Goal: Task Accomplishment & Management: Manage account settings

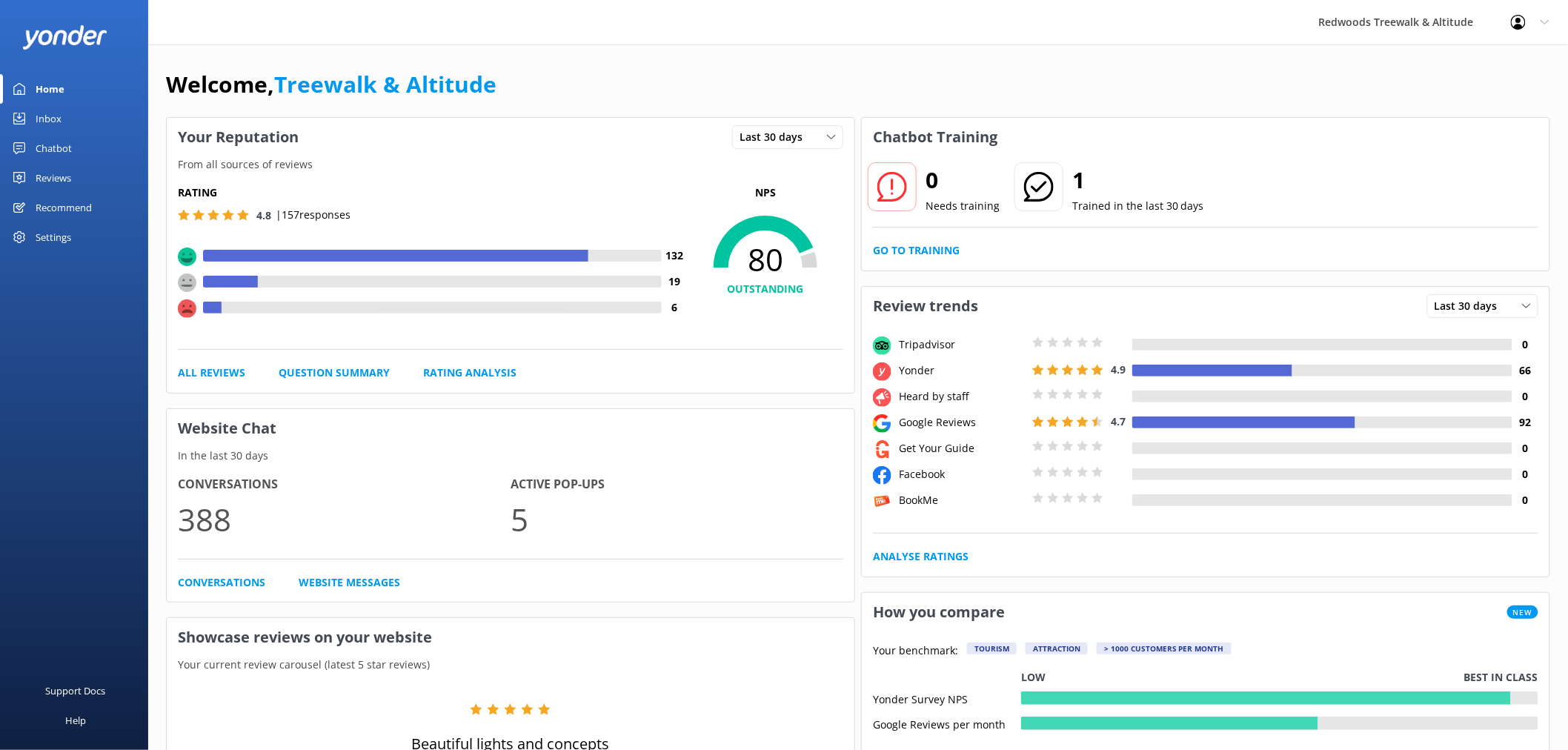
click at [80, 178] on link "Reviews" at bounding box center [74, 178] width 148 height 30
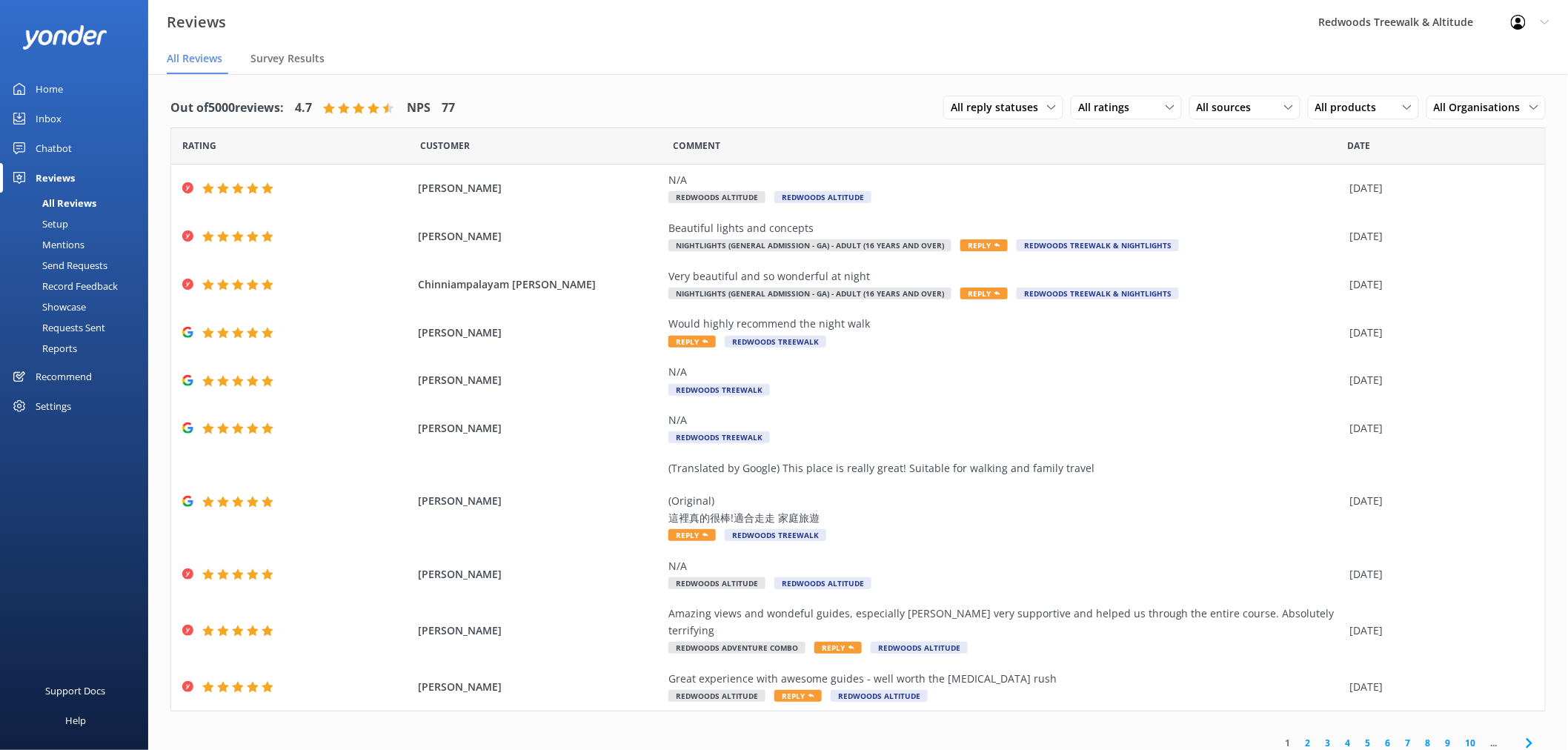
click at [83, 117] on link "Inbox" at bounding box center [74, 118] width 148 height 30
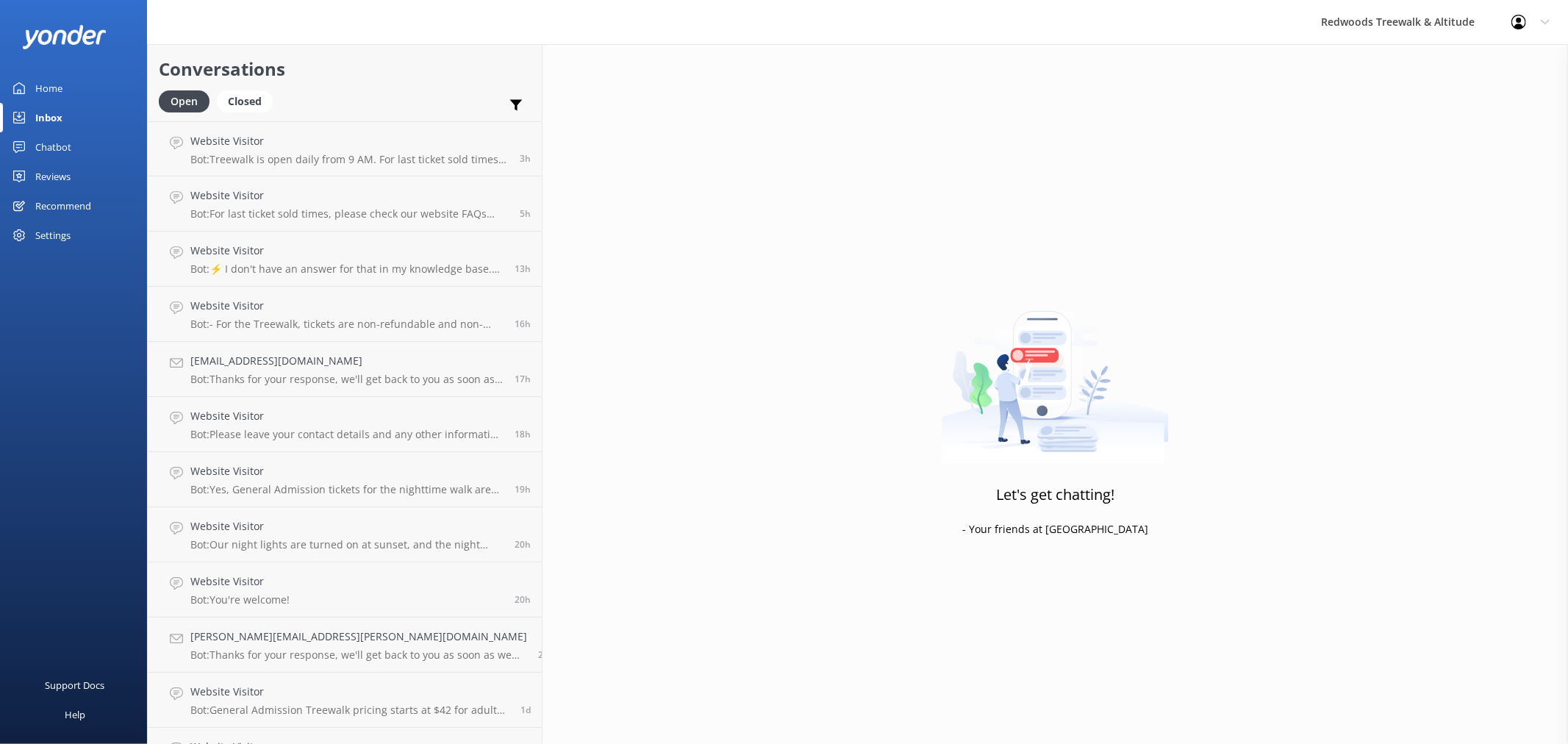
click at [82, 85] on link "Home" at bounding box center [73, 88] width 147 height 29
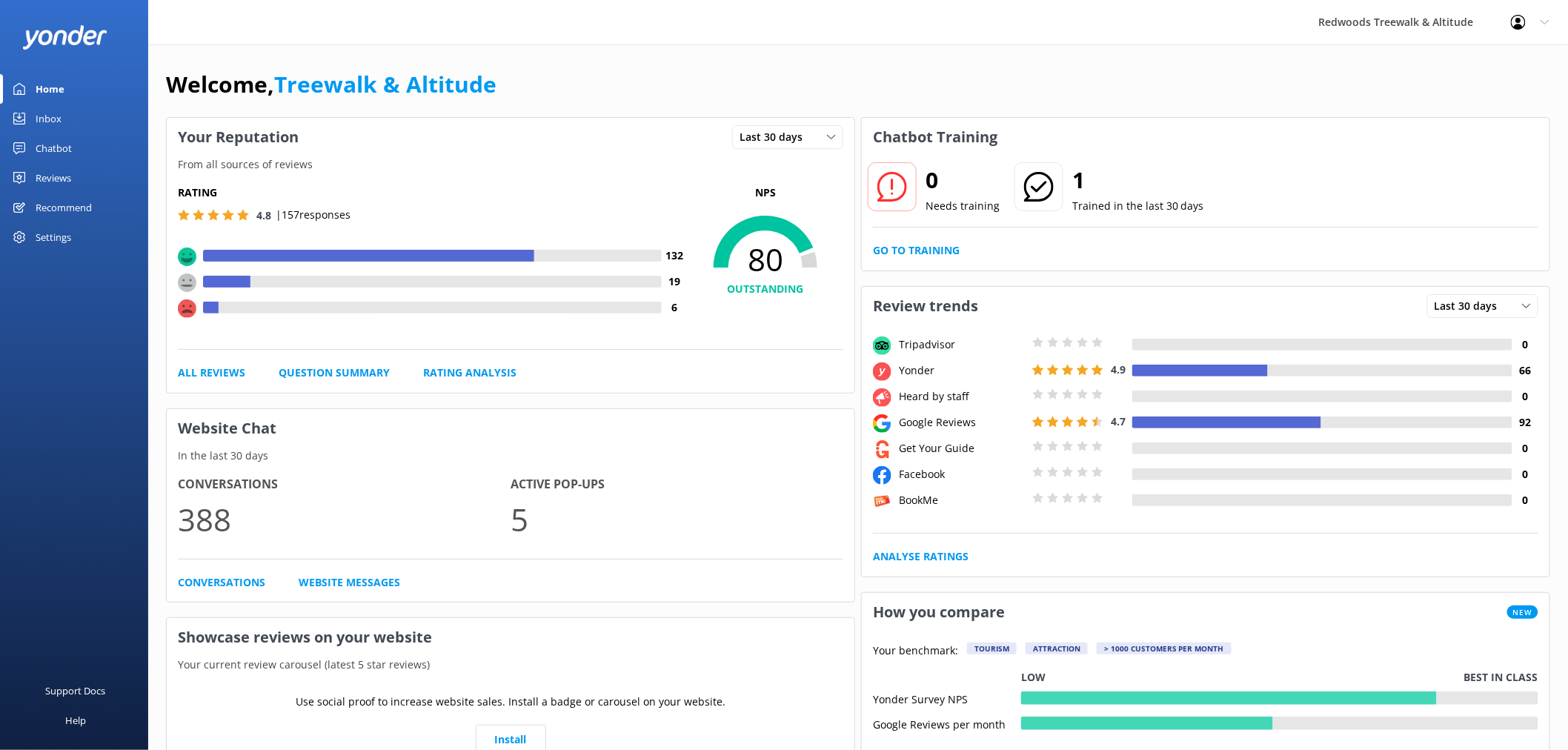
click at [78, 181] on link "Reviews" at bounding box center [74, 178] width 148 height 30
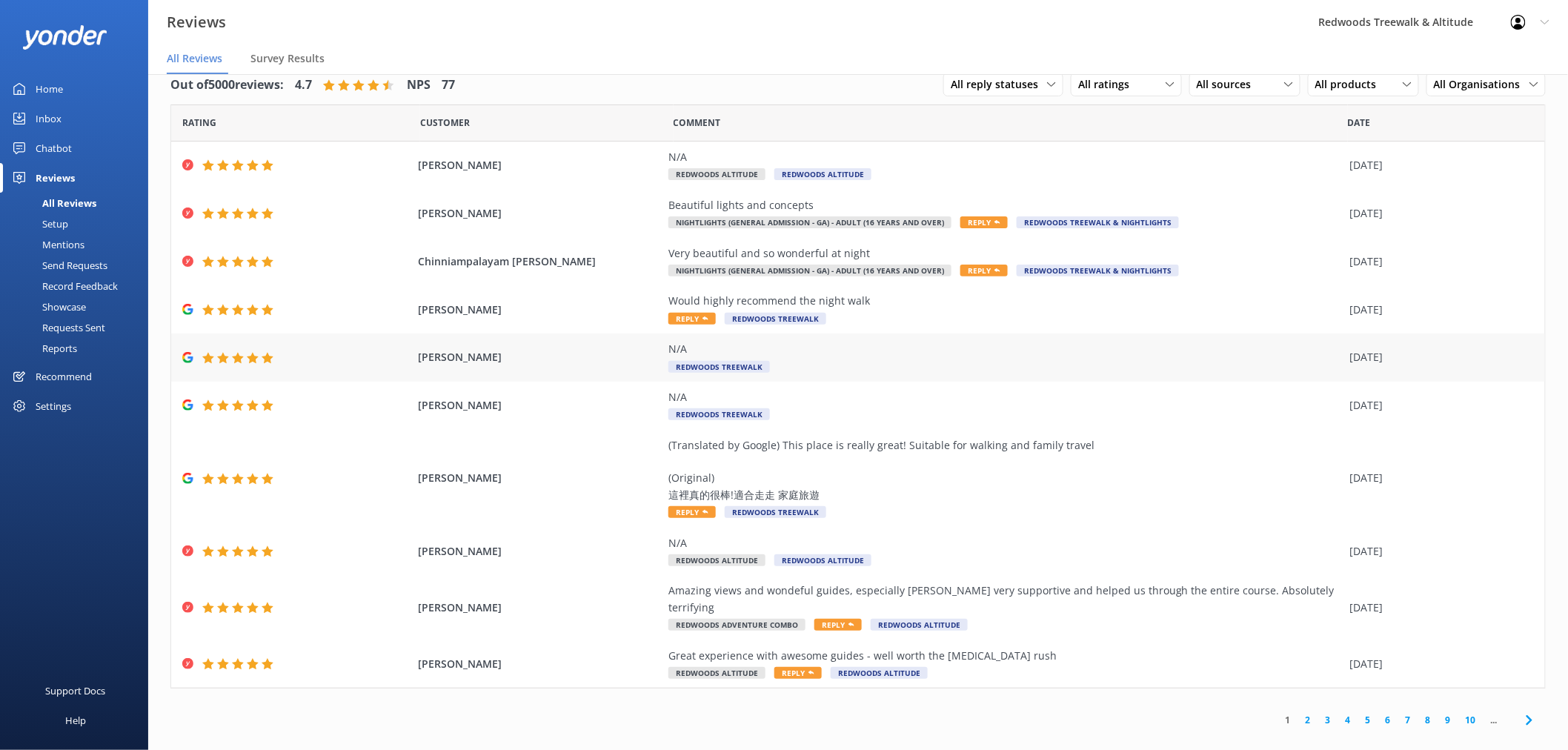
scroll to position [30, 0]
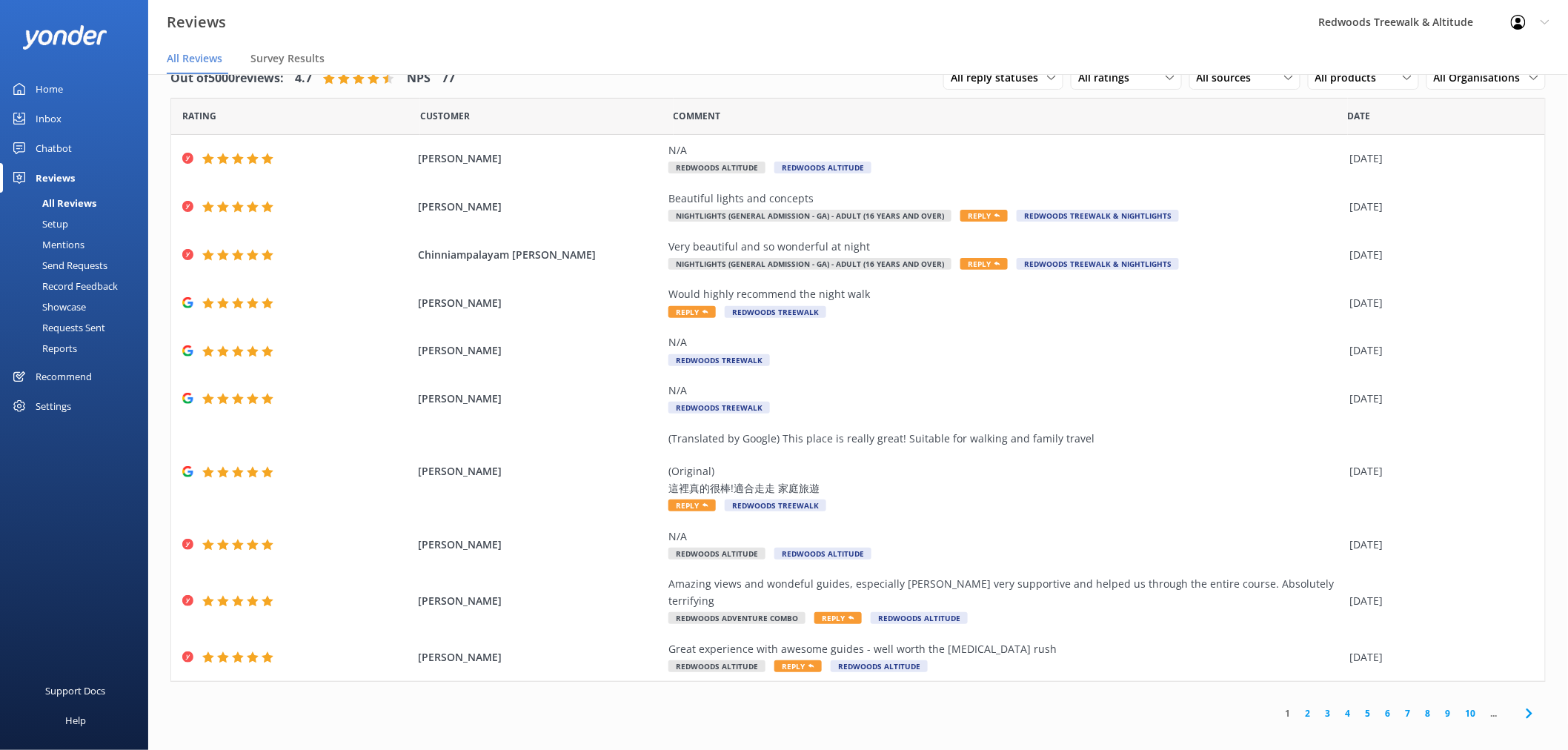
click at [1310, 706] on link "2" at bounding box center [1309, 713] width 20 height 14
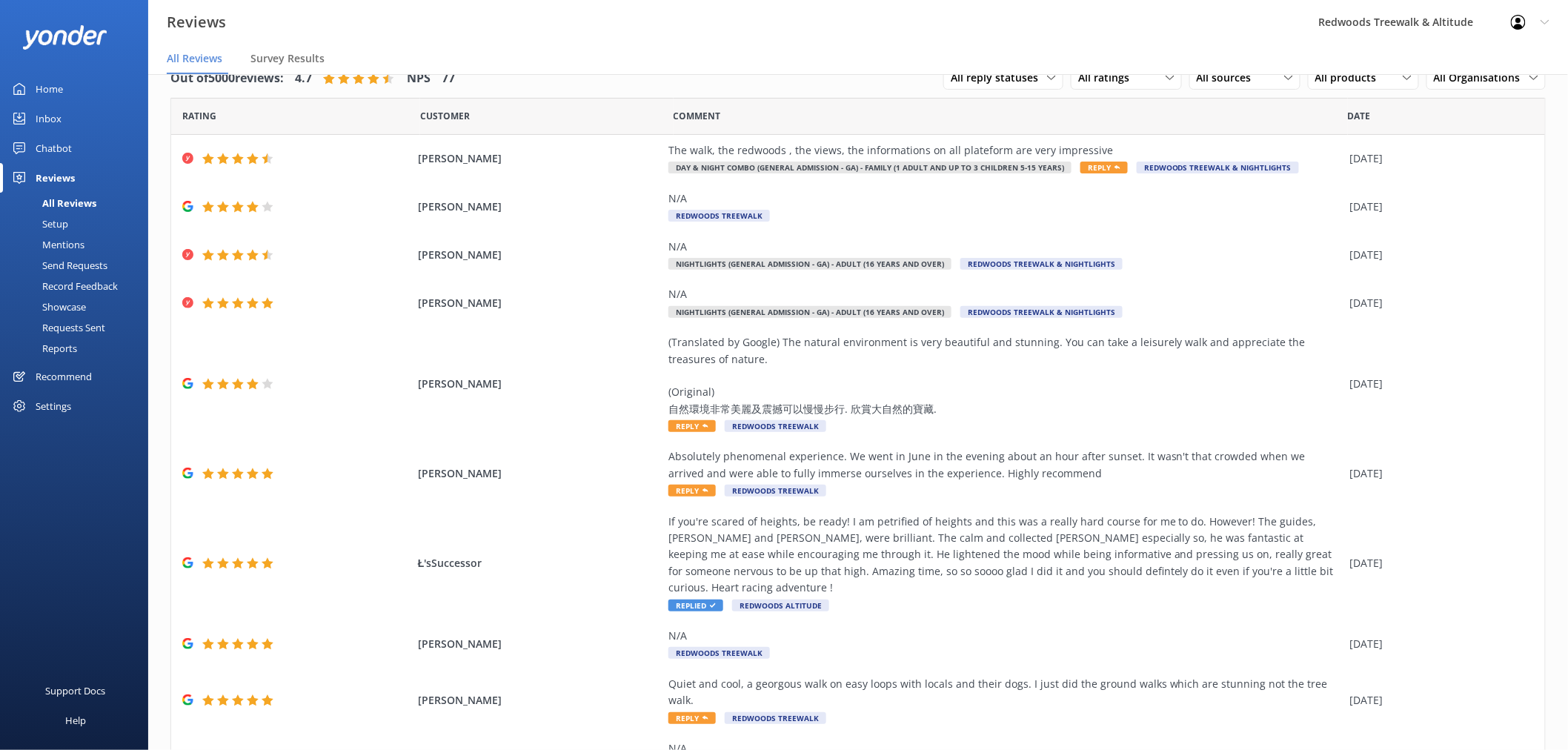
click at [87, 115] on link "Inbox" at bounding box center [74, 118] width 148 height 30
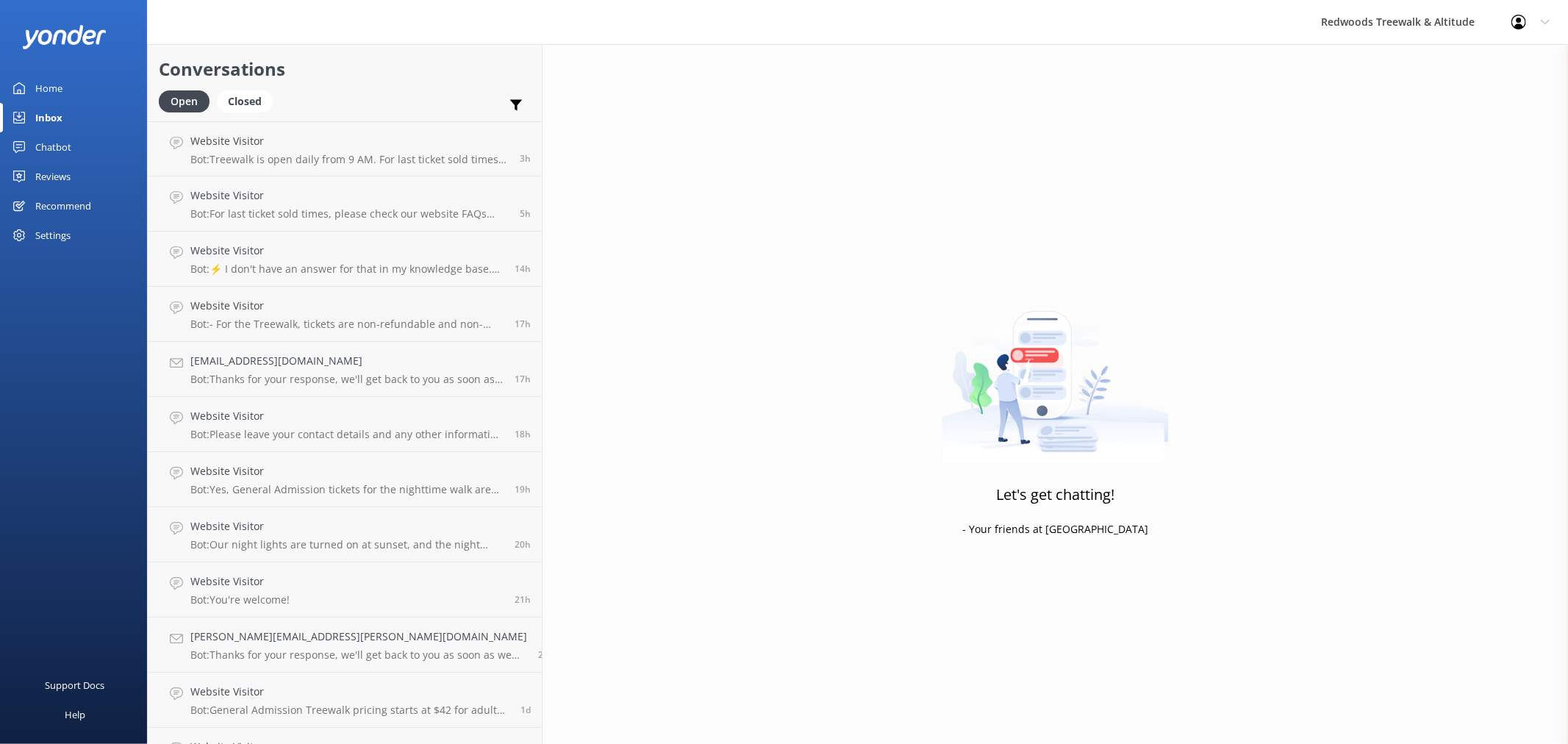
click at [40, 82] on div "Home" at bounding box center [49, 88] width 28 height 29
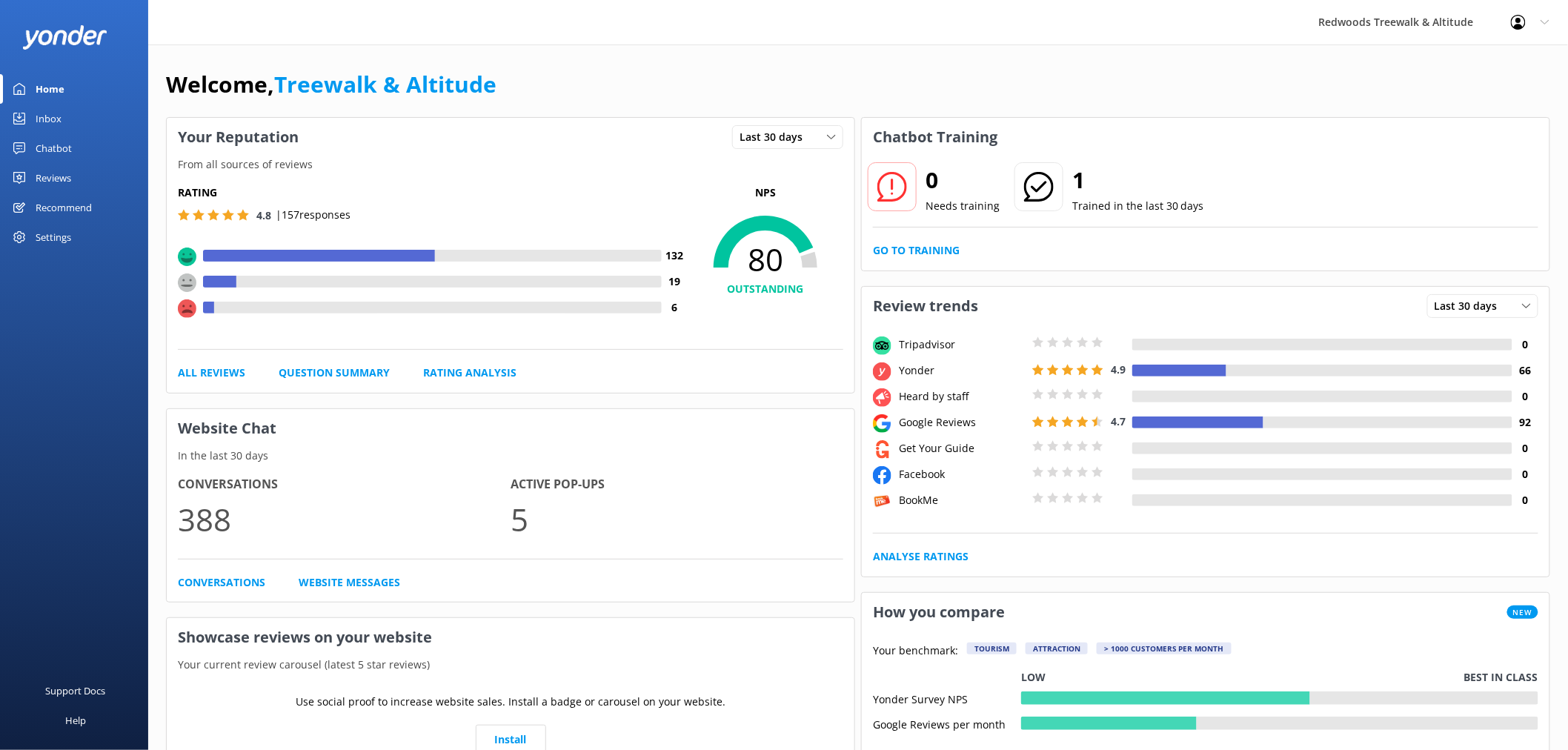
click at [61, 176] on div "Reviews" at bounding box center [54, 178] width 36 height 30
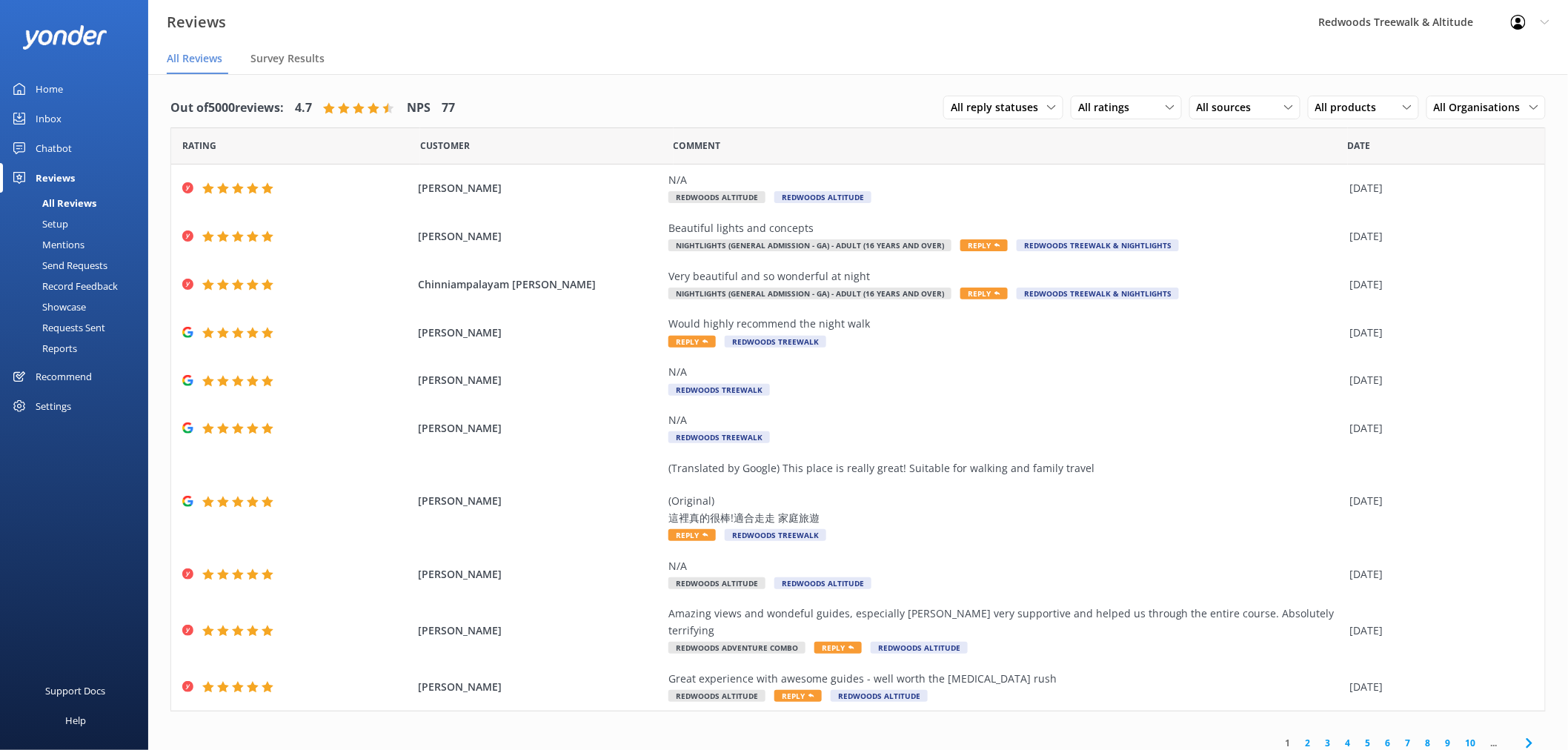
click at [64, 113] on link "Inbox" at bounding box center [74, 118] width 148 height 30
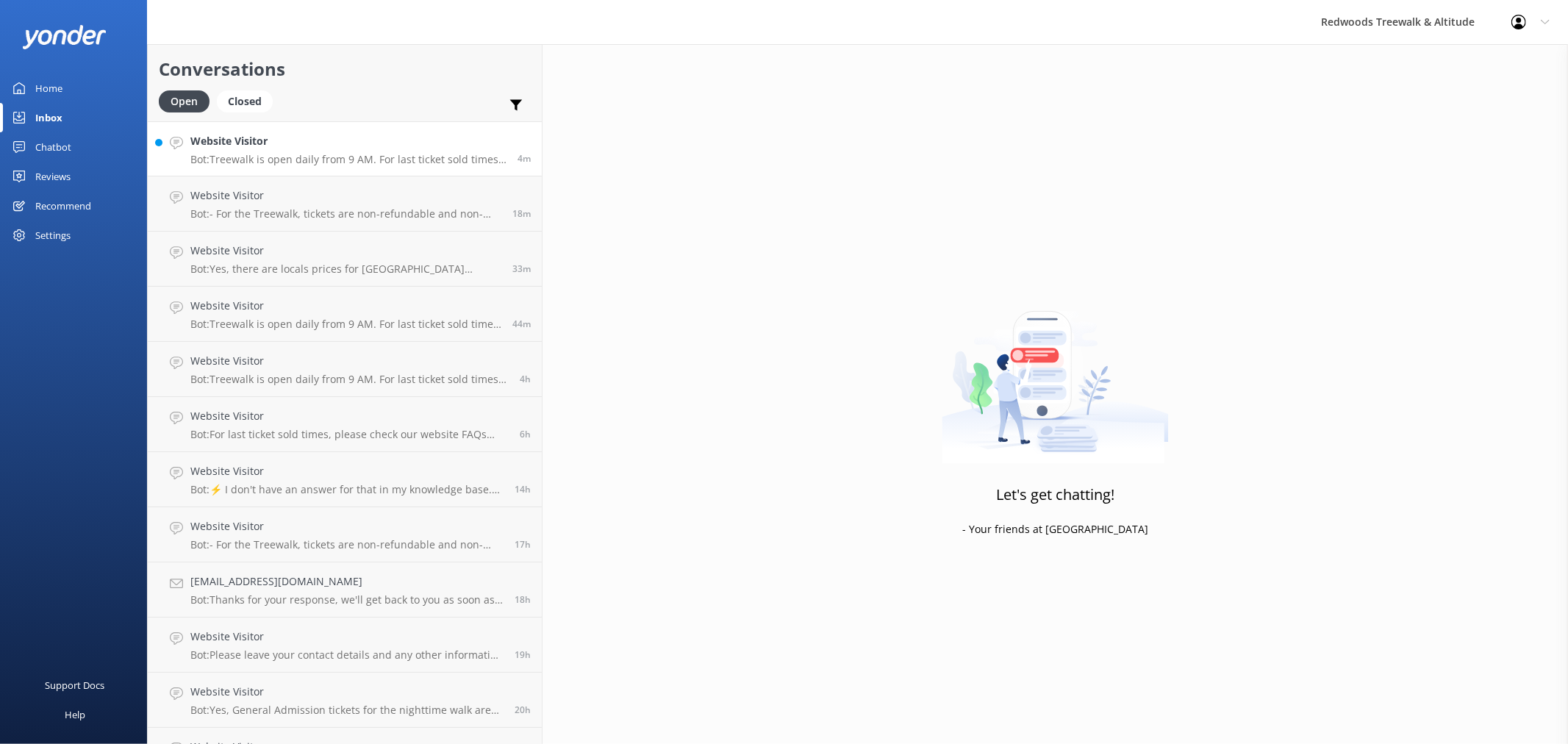
drag, startPoint x: 311, startPoint y: 158, endPoint x: 326, endPoint y: 163, distance: 15.8
click at [311, 158] on p "Bot: Treewalk is open daily from 9 AM. For last ticket sold times, please check…" at bounding box center [348, 159] width 316 height 13
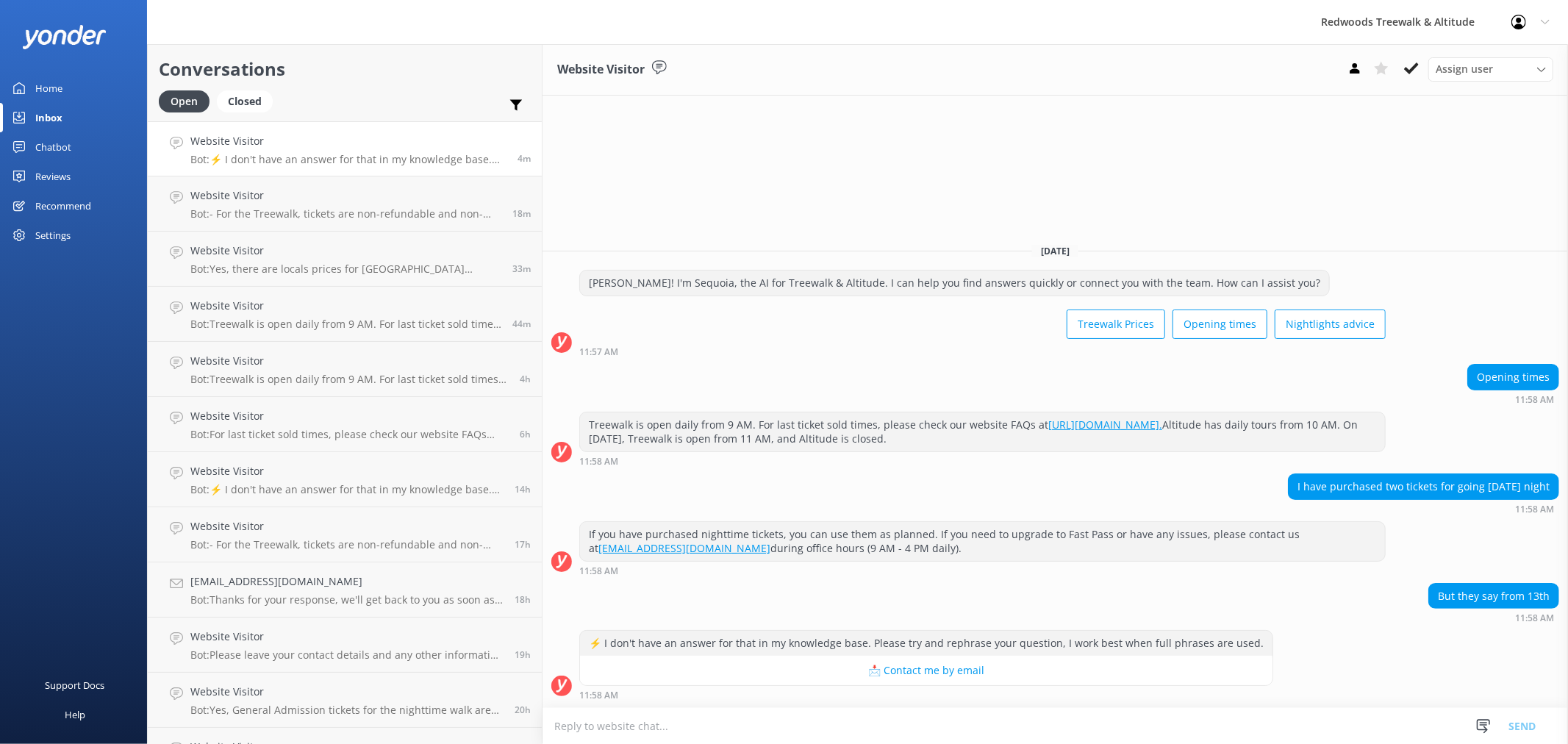
drag, startPoint x: 85, startPoint y: 152, endPoint x: 83, endPoint y: 163, distance: 11.2
click at [85, 153] on link "Chatbot" at bounding box center [73, 147] width 147 height 29
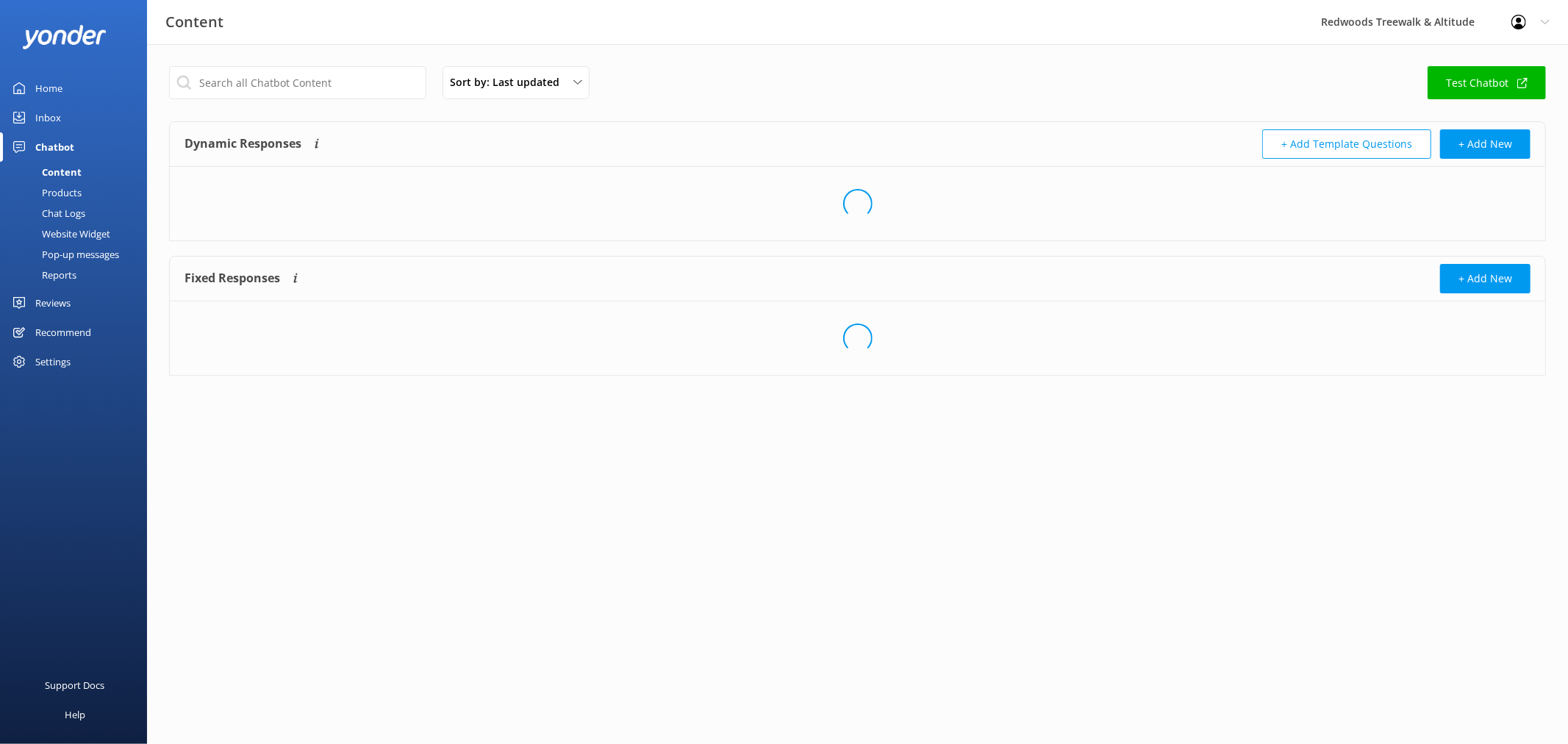
click at [82, 172] on link "Content" at bounding box center [77, 172] width 138 height 20
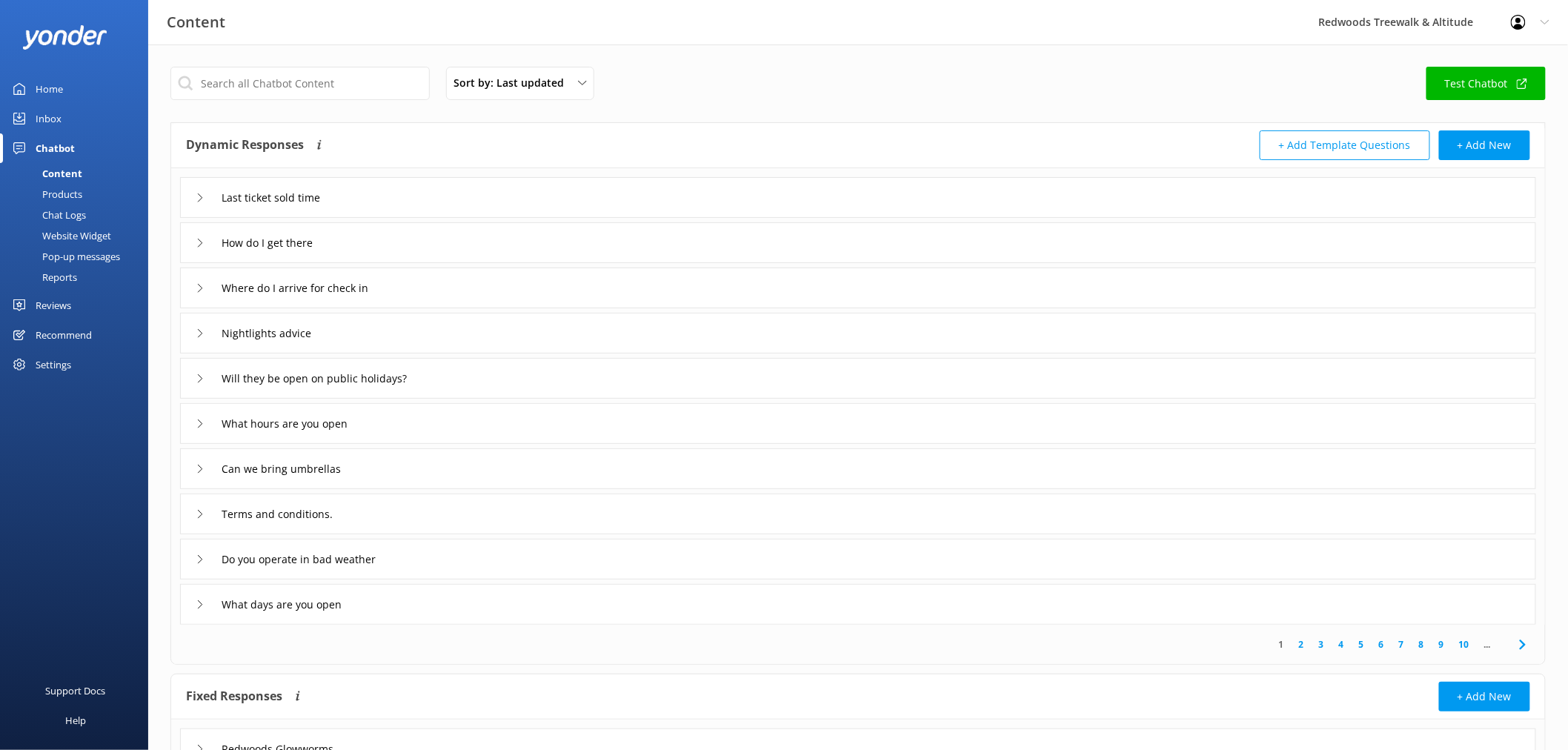
click at [101, 296] on link "Reviews" at bounding box center [74, 305] width 148 height 30
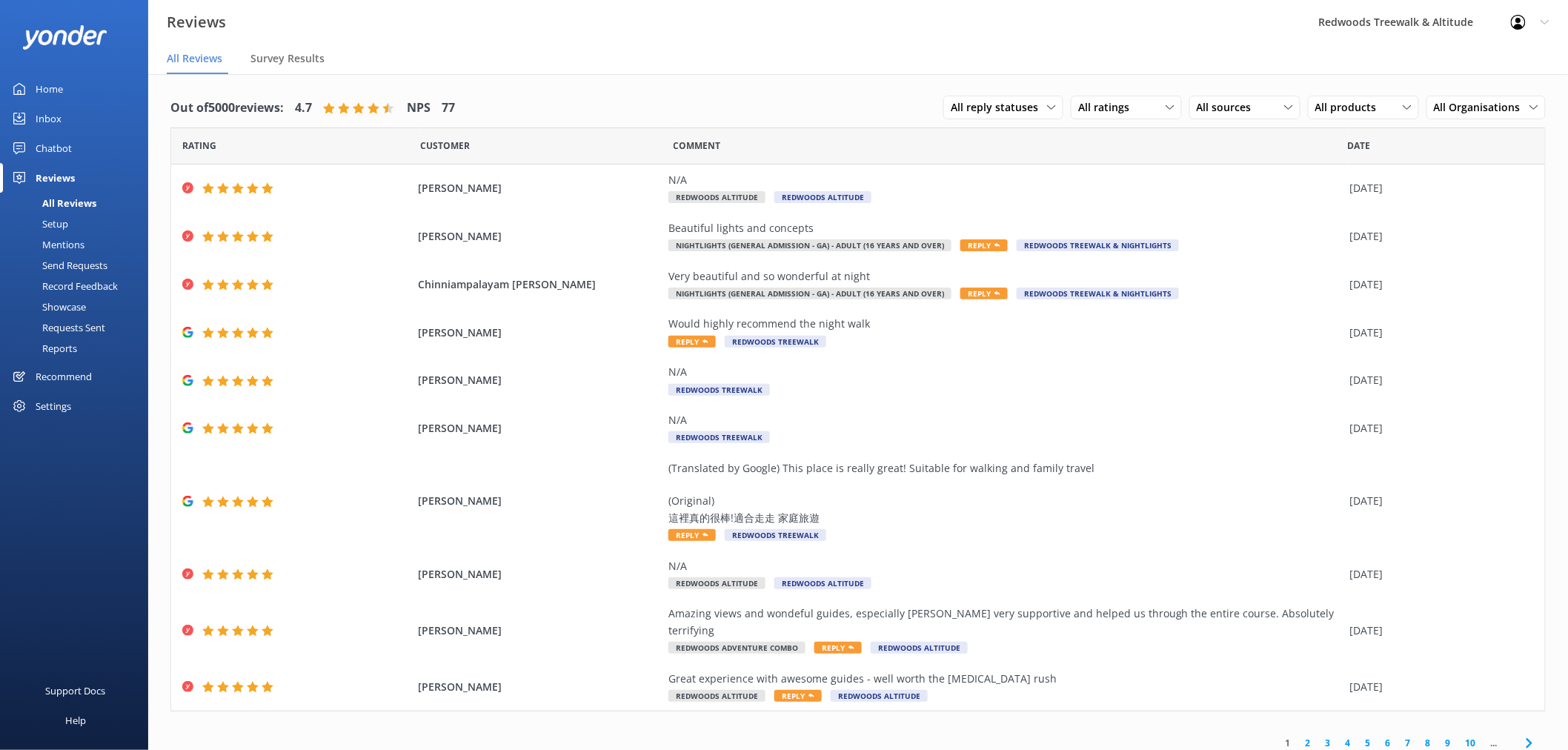
click at [1313, 736] on link "2" at bounding box center [1309, 743] width 20 height 14
